Goal: Information Seeking & Learning: Learn about a topic

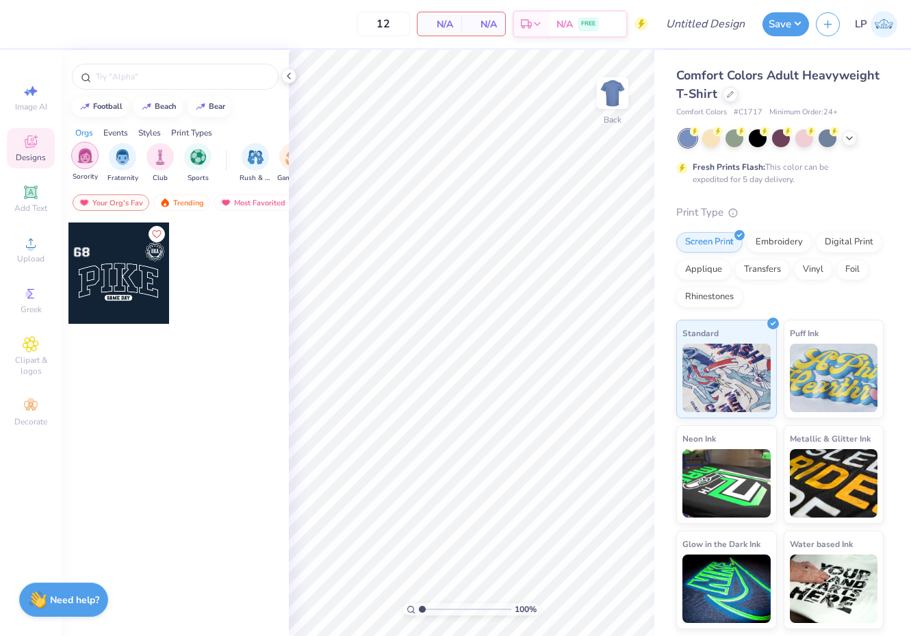
click at [89, 155] on img "filter for Sorority" at bounding box center [85, 156] width 16 height 16
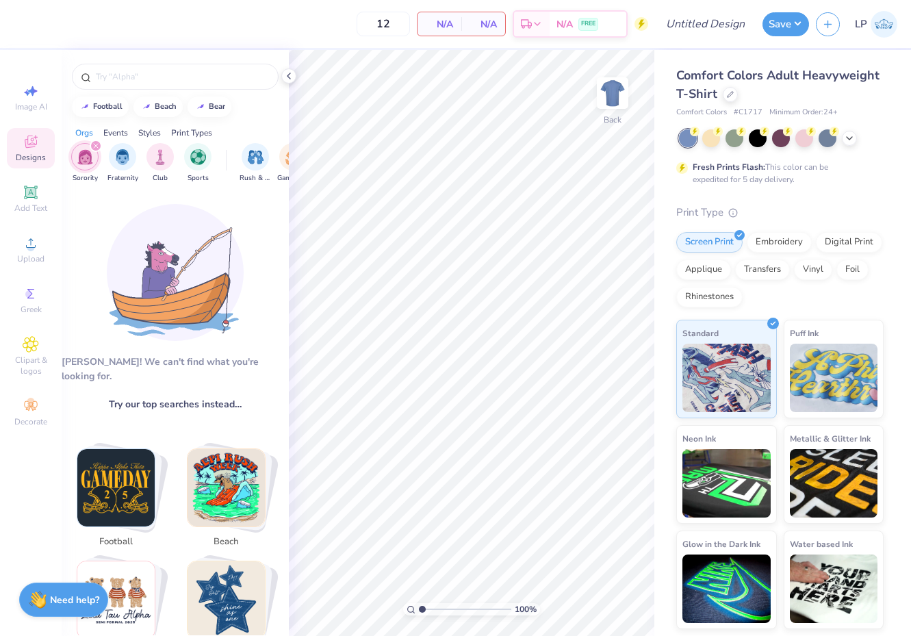
click at [118, 476] on img "Stack Card Button football" at bounding box center [115, 487] width 77 height 77
click at [123, 535] on span "football" at bounding box center [116, 542] width 44 height 14
click at [118, 470] on img "Stack Card Button football" at bounding box center [115, 487] width 77 height 77
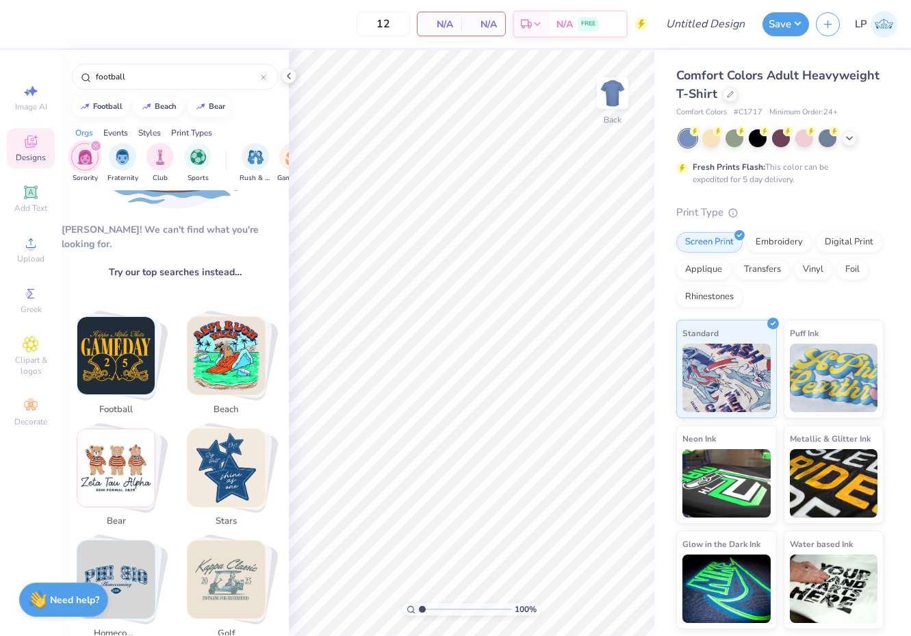
click at [105, 456] on img "Stack Card Button bear" at bounding box center [115, 467] width 77 height 77
click at [214, 103] on div "bear" at bounding box center [217, 105] width 16 height 8
click at [97, 145] on icon "filter for Sorority" at bounding box center [96, 146] width 4 height 4
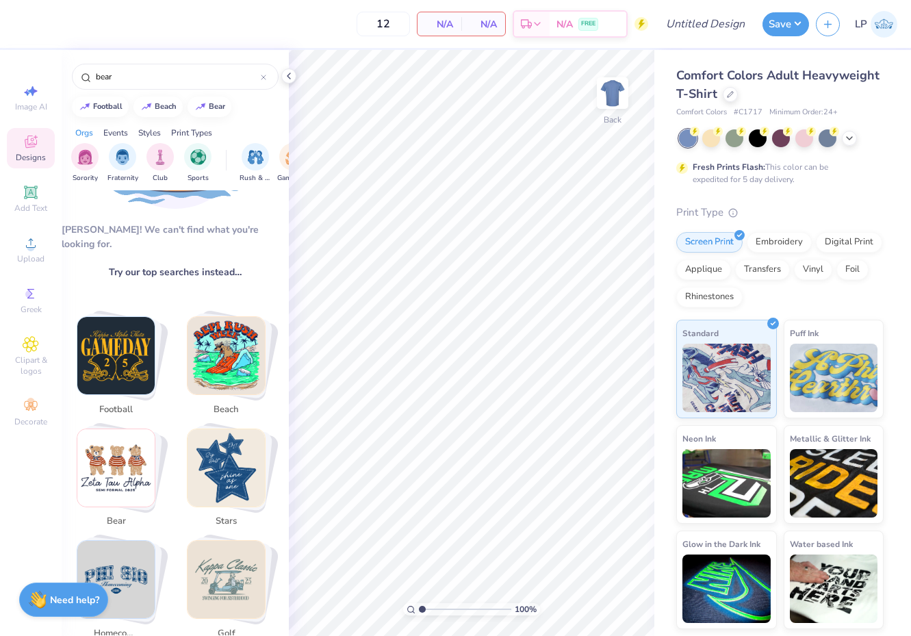
click at [112, 450] on img "Stack Card Button bear" at bounding box center [115, 467] width 77 height 77
click at [140, 491] on img "Stack Card Button bear" at bounding box center [115, 467] width 77 height 77
click at [216, 457] on img "Stack Card Button stars" at bounding box center [226, 467] width 77 height 77
type input "stars"
click at [291, 75] on icon at bounding box center [288, 76] width 11 height 11
